Goal: Information Seeking & Learning: Find specific page/section

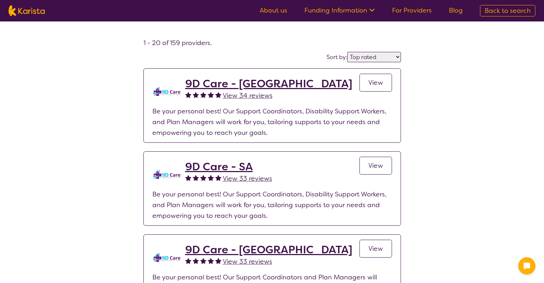
select select "by_score"
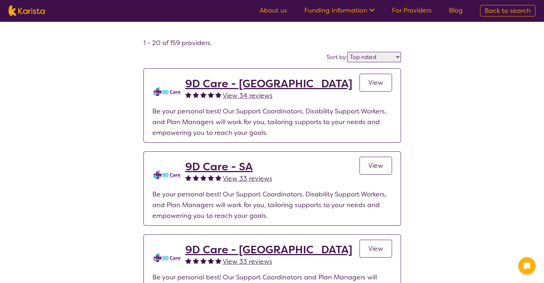
drag, startPoint x: 0, startPoint y: 0, endPoint x: 278, endPoint y: 12, distance: 278.0
click at [278, 12] on link "About us" at bounding box center [274, 10] width 28 height 9
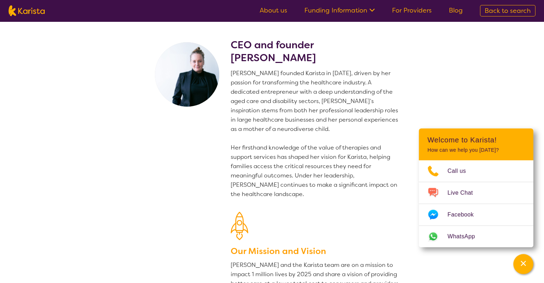
click at [375, 10] on icon at bounding box center [372, 10] width 8 height 8
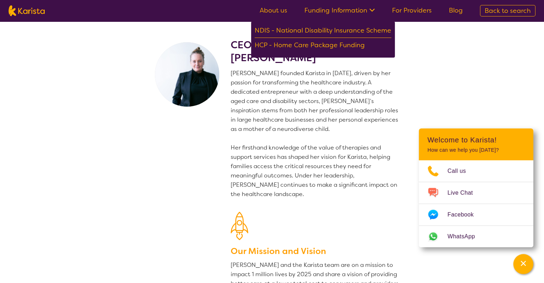
click at [495, 13] on span "Back to search" at bounding box center [508, 10] width 46 height 9
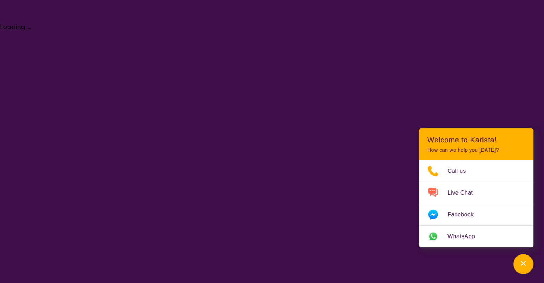
select select "Physiotherapy"
select select "AD"
select select "NDIS"
select select "Physiotherapy"
select select "AD"
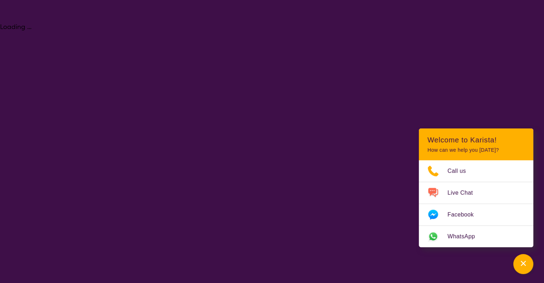
select select "NDIS"
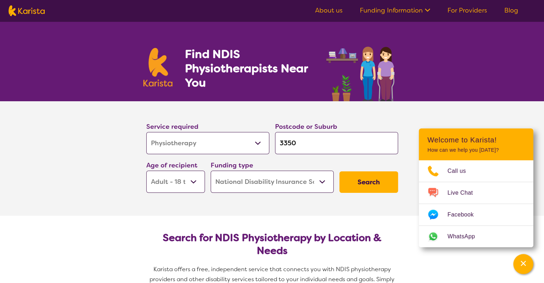
click at [304, 144] on input "3350" at bounding box center [336, 143] width 123 height 22
click at [437, 88] on div "Find NDIS Physiotherapists Near You" at bounding box center [272, 61] width 544 height 80
click at [66, 120] on section "Service required Allied Health Assistant Assessment ([MEDICAL_DATA] or [MEDICAL…" at bounding box center [272, 158] width 544 height 115
